Goal: Task Accomplishment & Management: Use online tool/utility

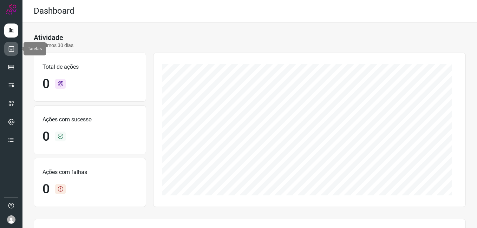
click at [11, 50] on icon at bounding box center [11, 48] width 7 height 7
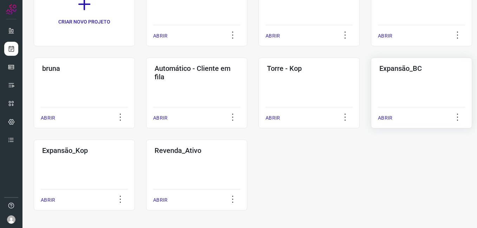
click at [417, 78] on div "Expansão_BC ABRIR" at bounding box center [421, 93] width 101 height 71
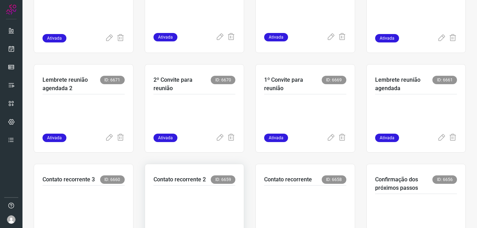
scroll to position [174, 0]
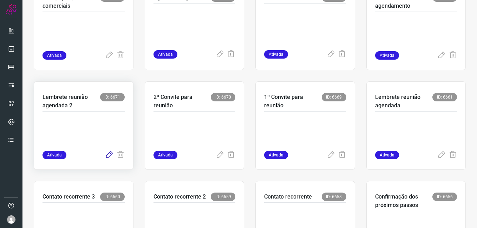
click at [107, 154] on icon at bounding box center [109, 155] width 8 height 8
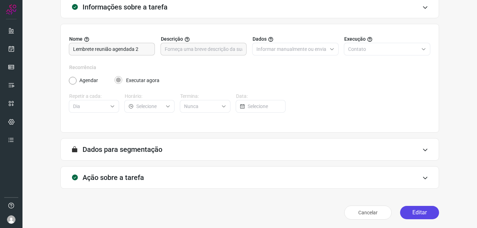
scroll to position [46, 0]
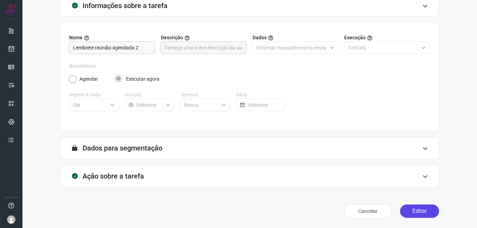
click at [410, 214] on button "Editar" at bounding box center [419, 211] width 39 height 13
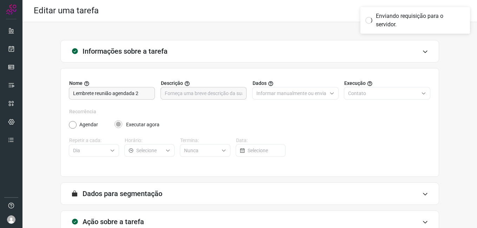
scroll to position [0, 0]
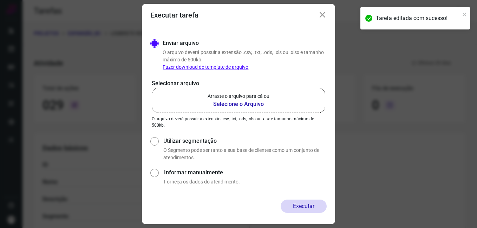
click at [323, 16] on icon at bounding box center [322, 15] width 8 height 8
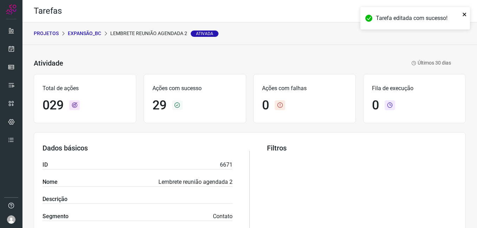
click at [466, 13] on icon "close" at bounding box center [464, 15] width 5 height 6
click at [451, 12] on icon at bounding box center [458, 11] width 15 height 15
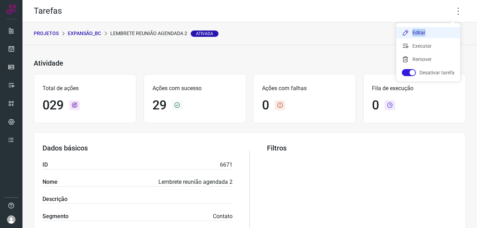
click at [423, 35] on li "Editar" at bounding box center [428, 32] width 64 height 11
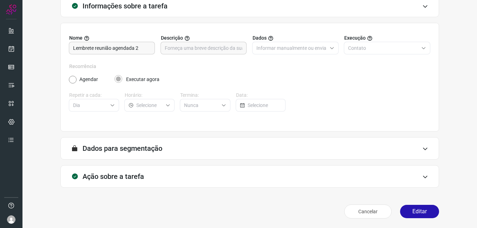
scroll to position [46, 0]
click at [412, 213] on button "Editar" at bounding box center [419, 211] width 39 height 13
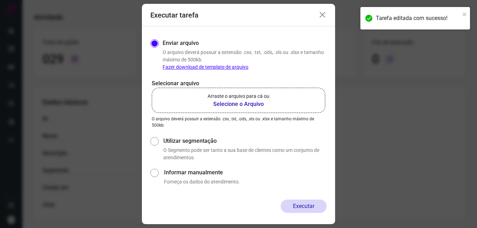
click at [229, 106] on b "Selecione o Arquivo" at bounding box center [238, 104] width 62 height 8
click at [0, 0] on input "Arraste o arquivo para cá ou Selecione o Arquivo" at bounding box center [0, 0] width 0 height 0
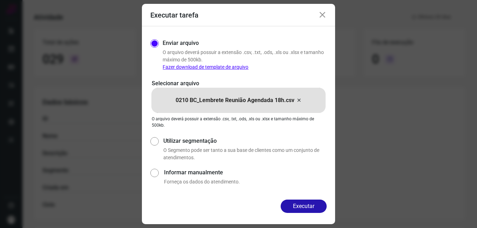
click at [291, 207] on button "Executar" at bounding box center [303, 206] width 46 height 13
click at [294, 205] on div "Executar tarefa Enviar arquivo O arquivo deverá possuir a extensão .csv, .txt, …" at bounding box center [238, 114] width 477 height 228
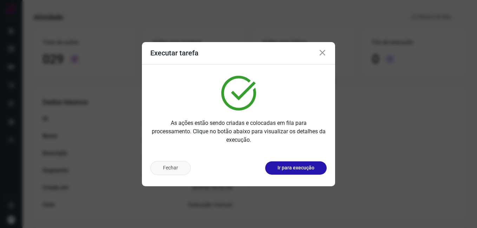
click at [177, 171] on button "Fechar" at bounding box center [170, 168] width 40 height 14
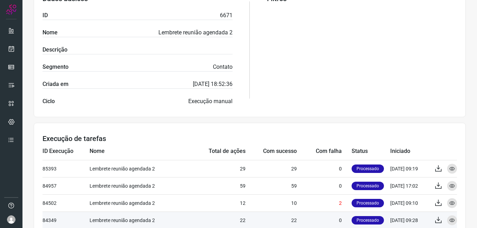
scroll to position [257, 0]
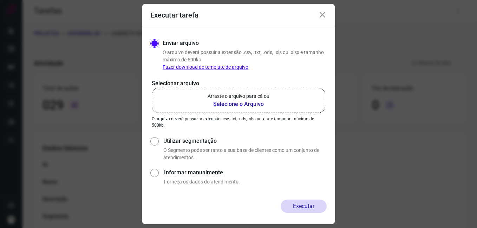
click at [322, 14] on icon at bounding box center [322, 15] width 8 height 8
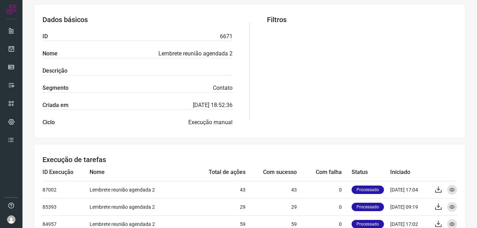
scroll to position [176, 0]
